Goal: Transaction & Acquisition: Purchase product/service

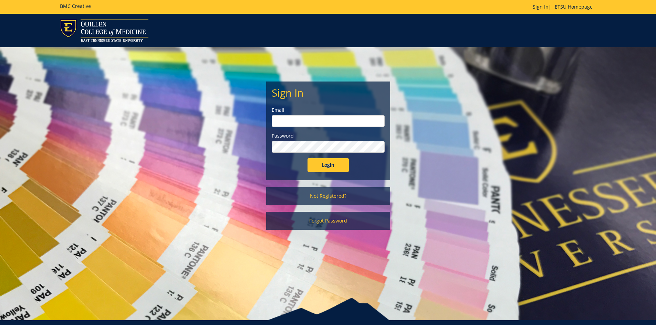
type input "maucke@etsu.edu"
click at [326, 167] on input "Login" at bounding box center [327, 165] width 41 height 14
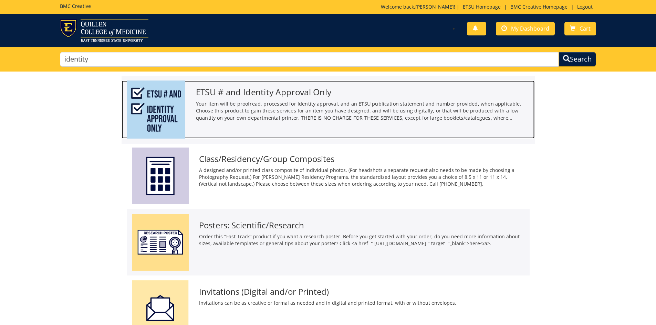
click at [247, 93] on h3 "ETSU # and Identity Approval Only" at bounding box center [363, 91] width 334 height 9
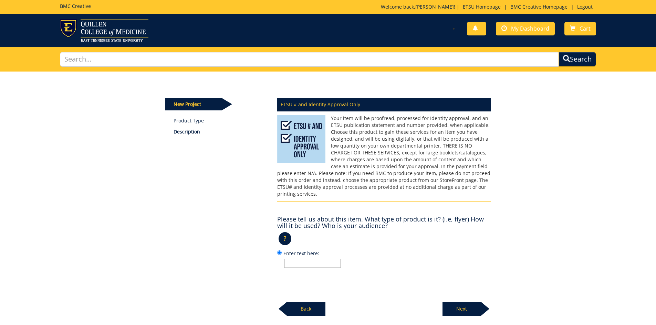
click at [287, 261] on input "Enter text here:" at bounding box center [312, 263] width 57 height 9
type input "It is a flyer that will be used for recruitment for research participants. The …"
click at [462, 305] on p "Next" at bounding box center [461, 309] width 39 height 14
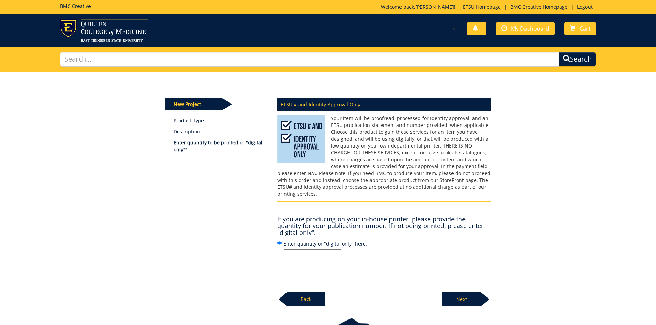
click at [295, 250] on input "Enter quantity or "digital only" here:" at bounding box center [312, 254] width 57 height 9
type input "Digital only"
click at [464, 293] on p "Next" at bounding box center [461, 300] width 39 height 14
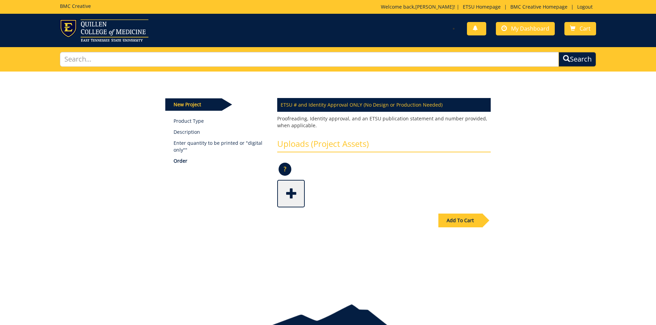
click at [295, 188] on span at bounding box center [292, 193] width 28 height 24
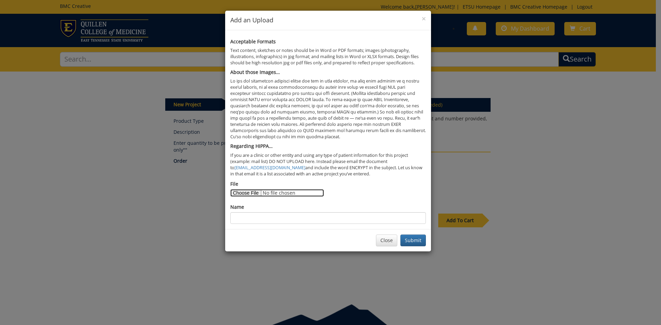
click at [248, 195] on input "File" at bounding box center [277, 193] width 94 height 8
type input "C:\fakepath\Death Over Dinner Recruitment Flyer - Interdisciplinary Study.pdf"
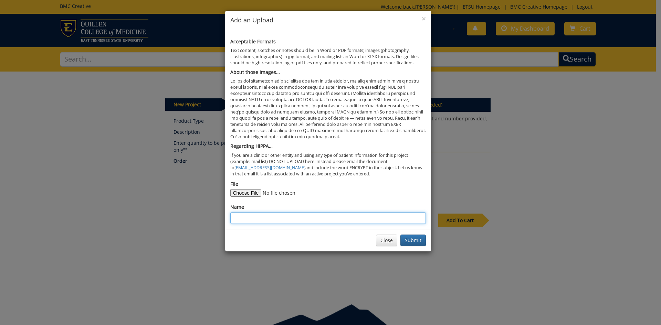
click at [250, 217] on input "Name" at bounding box center [328, 218] width 196 height 12
click at [342, 217] on input "Death Over Dinner Recruitment Flyer - Interdiscisplinary Study" at bounding box center [328, 218] width 196 height 12
type input "Death Over Dinner Recruitment Flyer - Interdisciplinary Study"
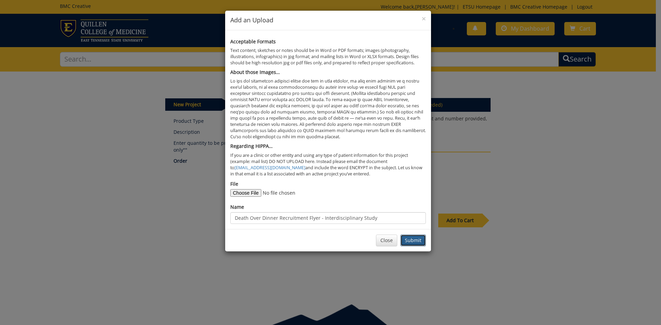
click at [412, 242] on button "Submit" at bounding box center [412, 241] width 25 height 12
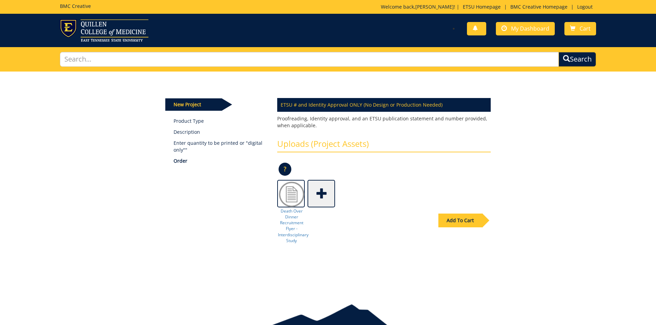
click at [458, 220] on div "Add To Cart" at bounding box center [460, 221] width 44 height 14
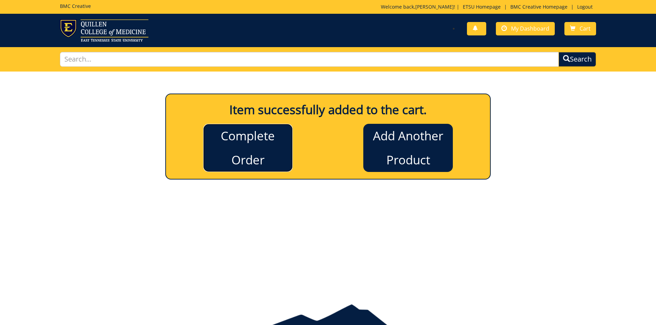
click at [250, 152] on link "Complete Order" at bounding box center [248, 148] width 90 height 48
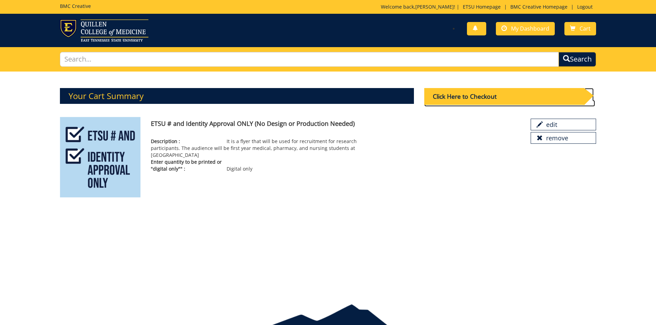
click at [492, 95] on div "Click Here to Checkout" at bounding box center [504, 96] width 160 height 17
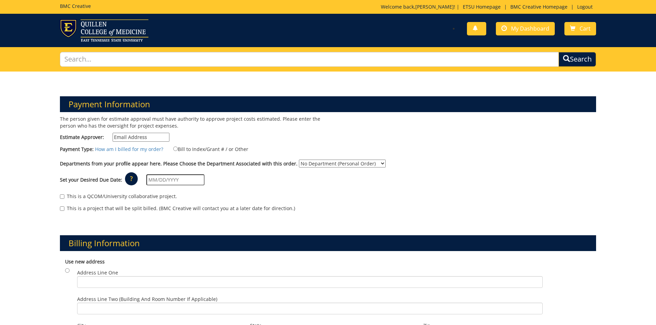
click at [123, 135] on input "Estimate Approver:" at bounding box center [141, 137] width 57 height 9
click at [476, 153] on div "Payment Type: How am I billed for my order? Bill to Index/Grant # / or Other" at bounding box center [328, 150] width 547 height 11
click at [126, 147] on link "How am I billed for my order?" at bounding box center [129, 149] width 68 height 7
click at [143, 137] on input "Estimate Approver:" at bounding box center [141, 137] width 57 height 9
type input "[EMAIL_ADDRESS][DOMAIN_NAME]"
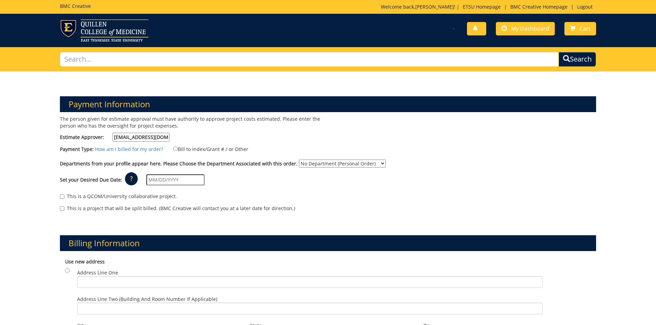
click at [327, 161] on select "No Department (Personal Order) Community and Behavioral Health" at bounding box center [342, 164] width 87 height 8
select select "242"
click at [299, 160] on select "No Department (Personal Order) Community and Behavioral Health" at bounding box center [342, 164] width 87 height 8
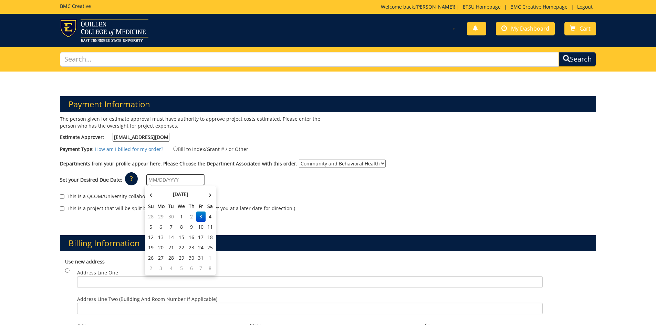
click at [174, 182] on input "text" at bounding box center [175, 180] width 58 height 11
click at [200, 216] on td "3" at bounding box center [200, 217] width 9 height 10
type input "10/03/2025"
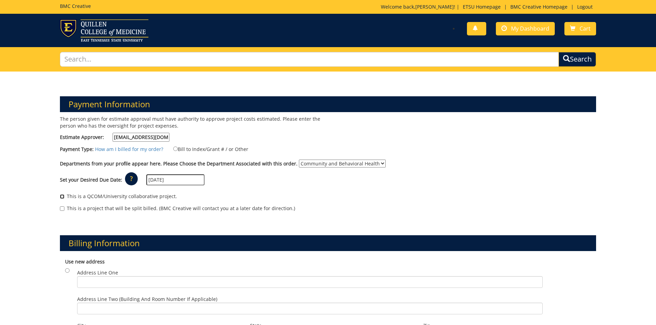
click at [62, 196] on input "This is a QCOM/University collaborative project." at bounding box center [62, 196] width 4 height 4
checkbox input "true"
click at [110, 277] on input "Address Line One" at bounding box center [309, 282] width 465 height 12
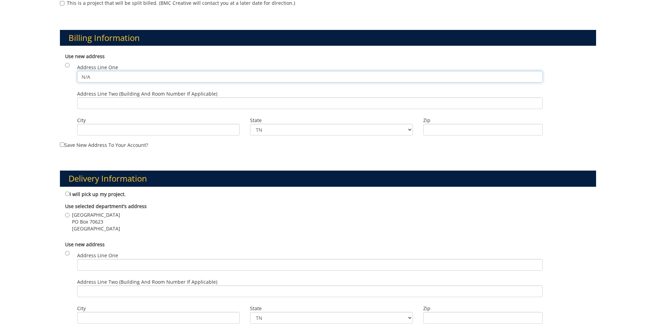
scroll to position [213, 0]
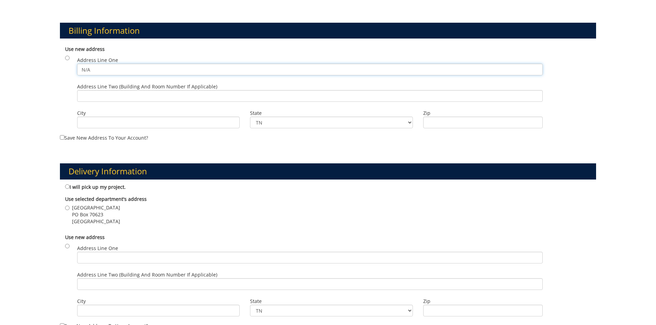
type input "N/A"
click at [69, 187] on input "I will pick up my project." at bounding box center [67, 187] width 4 height 4
radio input "true"
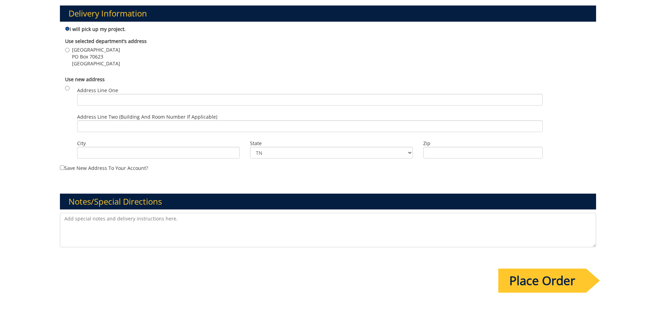
scroll to position [387, 0]
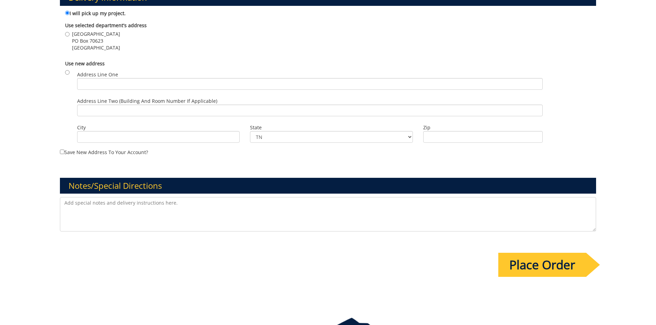
click at [531, 266] on input "Place Order" at bounding box center [542, 265] width 88 height 24
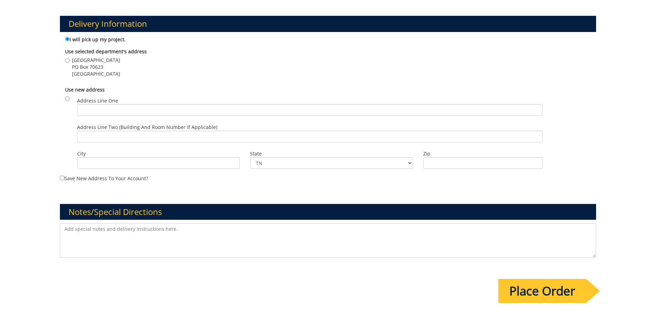
scroll to position [0, 0]
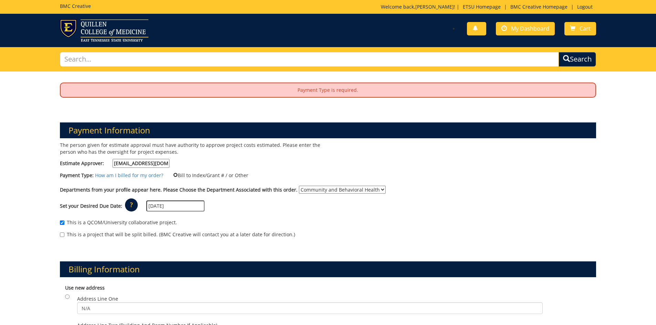
click at [173, 176] on input "Bill to Index/Grant # / or Other" at bounding box center [175, 175] width 4 height 4
radio input "true"
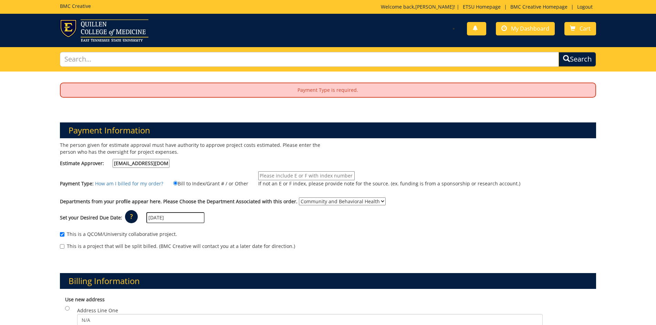
click at [271, 177] on input "If not an E or F index, please provide note for the source. (ex. funding is fro…" at bounding box center [306, 175] width 96 height 9
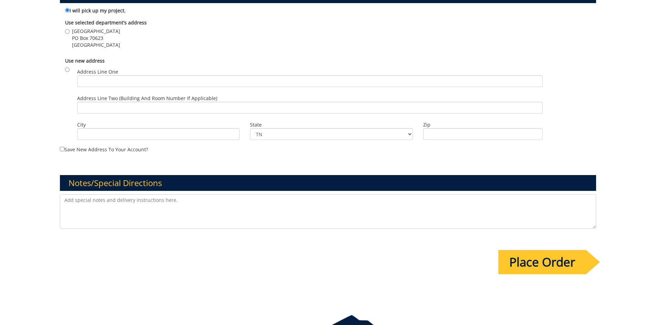
scroll to position [461, 0]
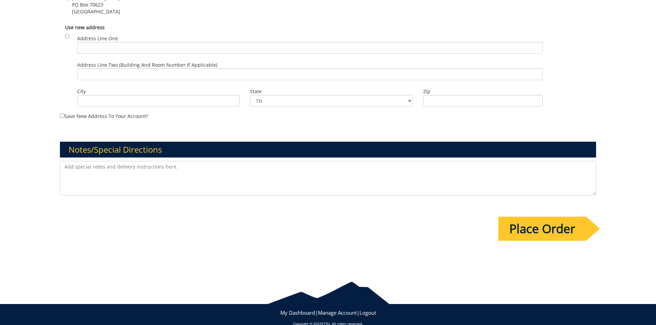
type input "E00030518"
click at [546, 220] on input "Place Order" at bounding box center [542, 229] width 88 height 24
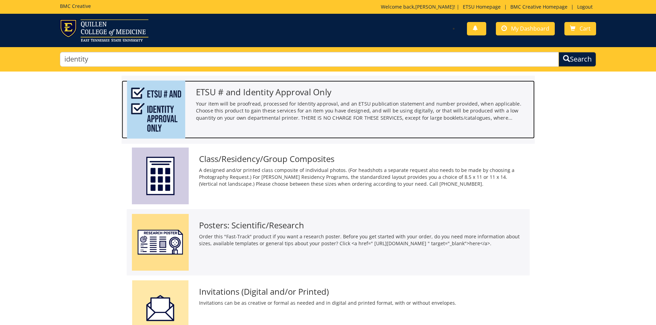
click at [270, 100] on div "ETSU # and Identity Approval Only Your item will be proofread, processed for Id…" at bounding box center [362, 103] width 344 height 45
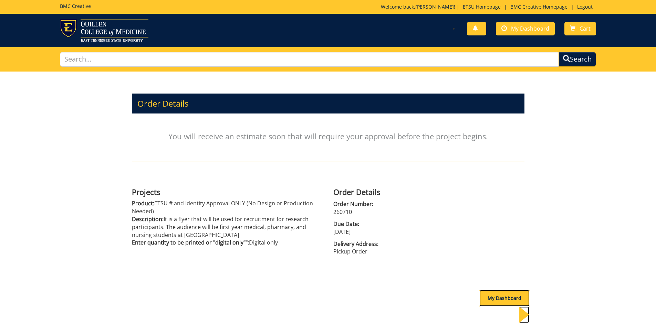
click at [497, 299] on div "My Dashboard" at bounding box center [504, 298] width 50 height 17
